Goal: Navigation & Orientation: Understand site structure

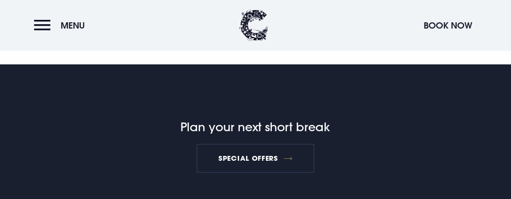
scroll to position [1484, 0]
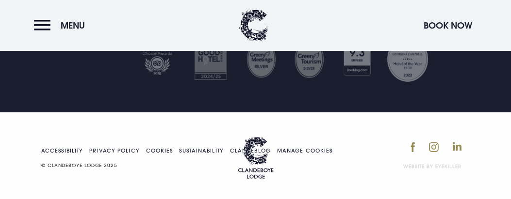
click at [47, 161] on p "© CLANDEBOYE LODGE 2025" at bounding box center [189, 165] width 297 height 9
click at [70, 148] on link "Accessibility" at bounding box center [62, 150] width 42 height 5
click at [196, 148] on link "Sustainability" at bounding box center [201, 150] width 44 height 5
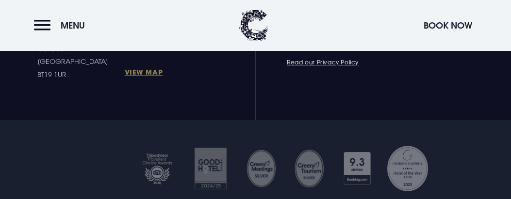
scroll to position [1373, 0]
